Goal: Check status: Check status

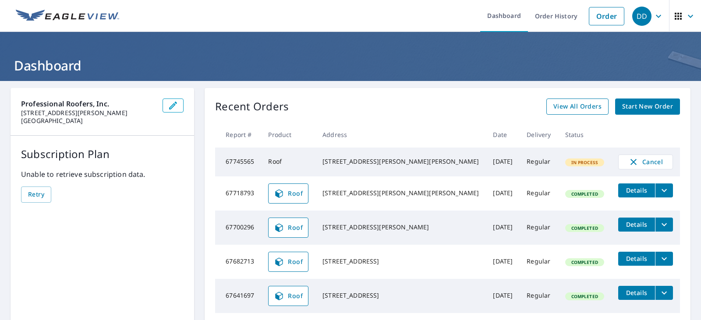
click at [555, 104] on span "View All Orders" at bounding box center [578, 106] width 48 height 11
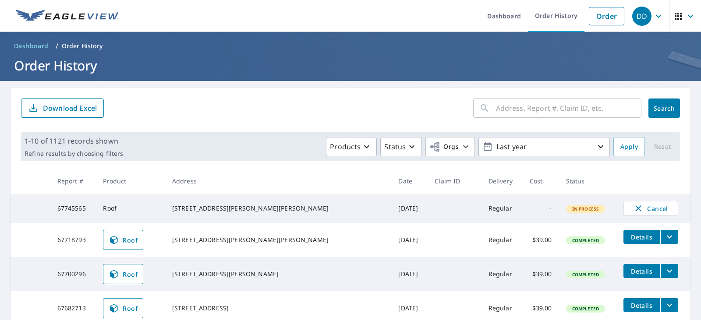
click at [484, 106] on div "​" at bounding box center [558, 108] width 168 height 19
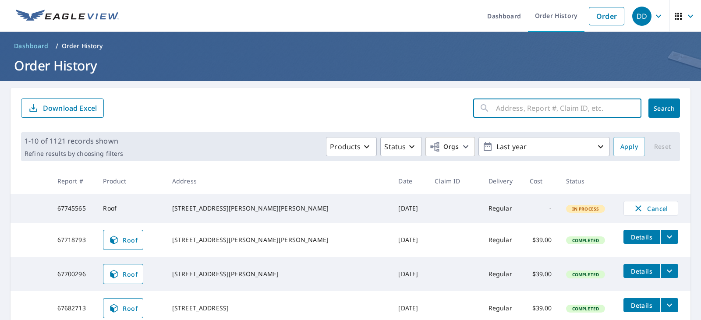
paste input "[STREET_ADDRESS]"
type input "[STREET_ADDRESS]"
click button "Search" at bounding box center [665, 108] width 32 height 19
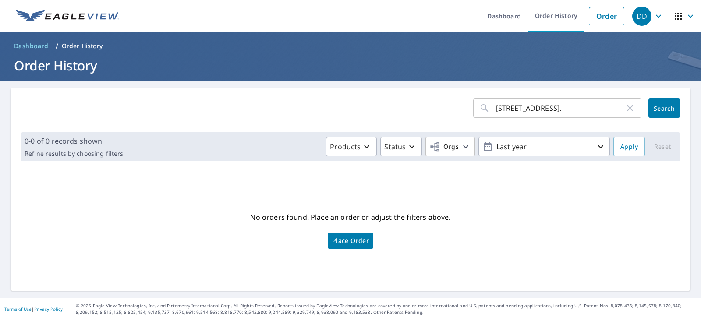
click at [618, 108] on div "[STREET_ADDRESS]. ​" at bounding box center [558, 108] width 168 height 19
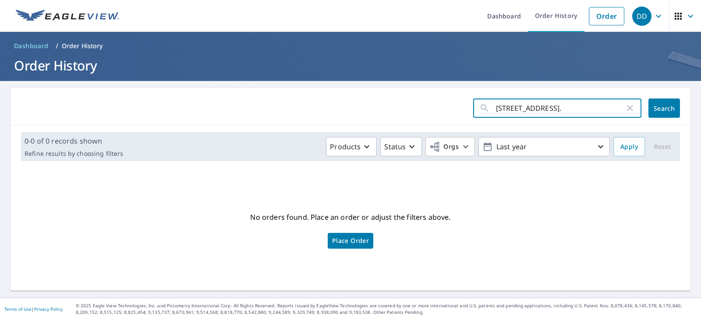
scroll to position [0, 1]
drag, startPoint x: 617, startPoint y: 109, endPoint x: 548, endPoint y: 112, distance: 69.3
click at [548, 112] on input "[STREET_ADDRESS]." at bounding box center [560, 108] width 129 height 25
type input "3005 [GEOGRAPHIC_DATA]."
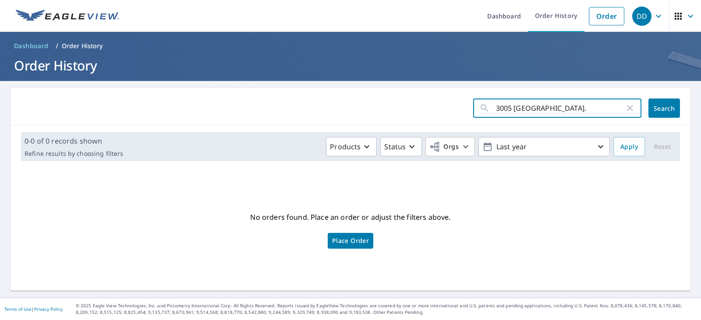
click button "Search" at bounding box center [665, 108] width 32 height 19
click at [554, 112] on input "3005 [GEOGRAPHIC_DATA]." at bounding box center [560, 108] width 129 height 25
type input "3005 [GEOGRAPHIC_DATA]"
click button "Search" at bounding box center [665, 108] width 32 height 19
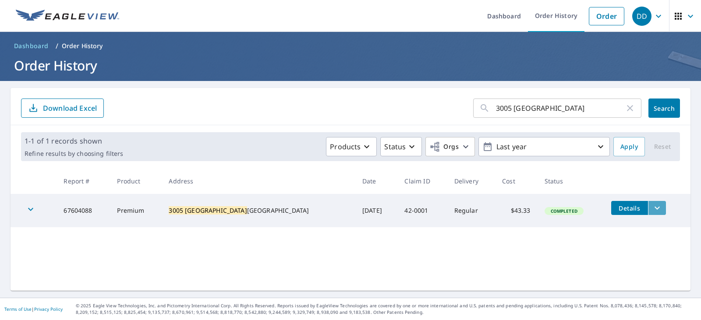
click at [652, 210] on icon "filesDropdownBtn-67604088" at bounding box center [657, 208] width 11 height 11
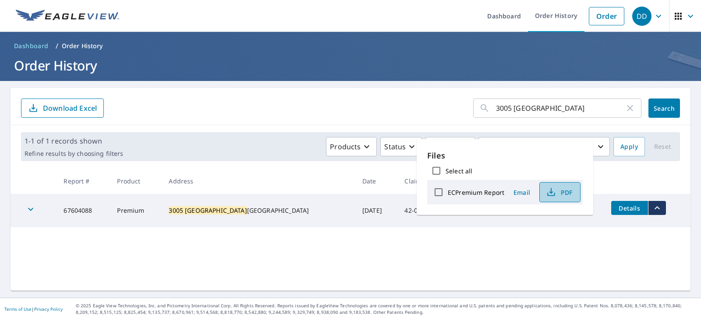
click at [568, 194] on span "PDF" at bounding box center [559, 192] width 28 height 11
